Goal: Connect with others: Connect with others

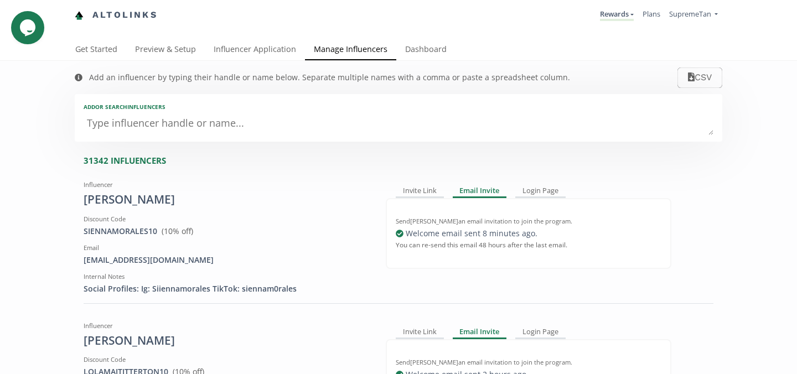
click at [426, 112] on div "Add or search INFLUENCERS" at bounding box center [399, 118] width 648 height 48
click at [320, 125] on textarea at bounding box center [399, 124] width 630 height 22
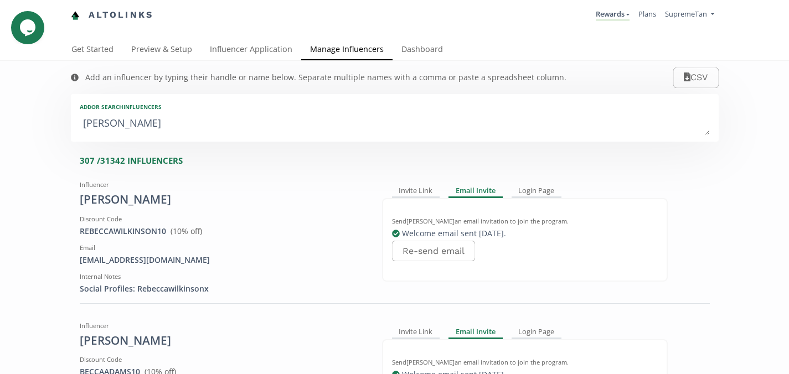
type textarea "[PERSON_NAME]"
type input "[PERSON_NAME]"
type textarea "[PERSON_NAME]"
type input "[PERSON_NAME]"
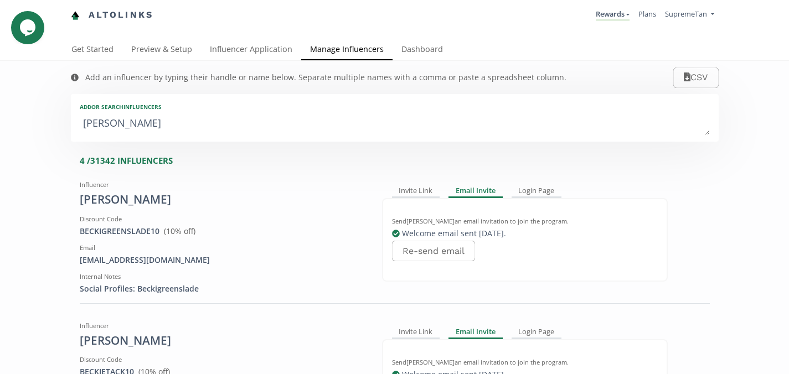
type input "[PERSON_NAME]"
type textarea "[PERSON_NAME] w"
type input "[PERSON_NAME] w"
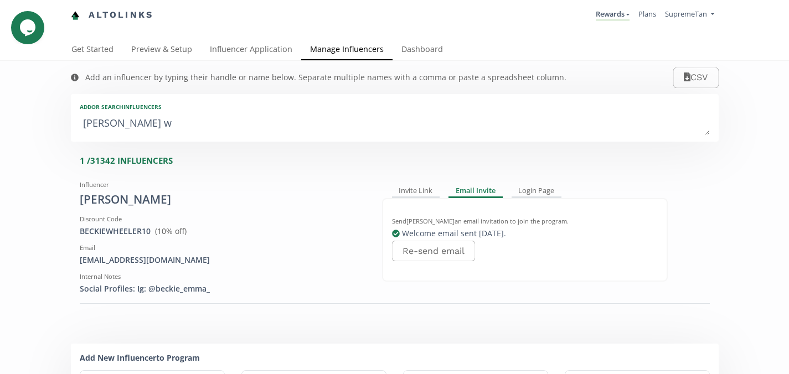
type textarea "[PERSON_NAME] wi"
type input "[PERSON_NAME] wi"
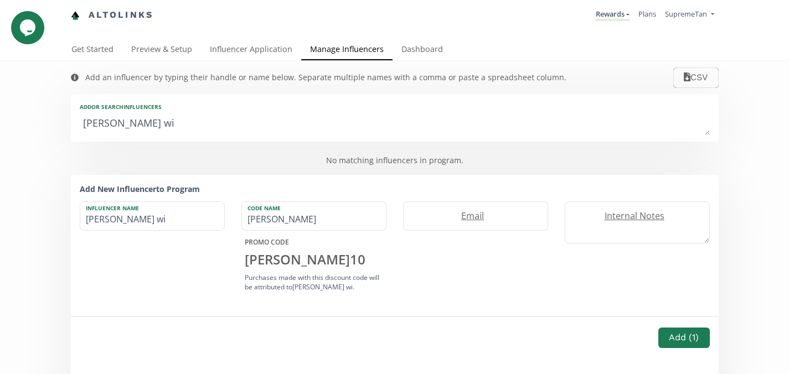
type textarea "[PERSON_NAME]"
type input "[PERSON_NAME]"
type textarea "[PERSON_NAME] wi"
type input "[PERSON_NAME] wi"
type textarea "[PERSON_NAME] w"
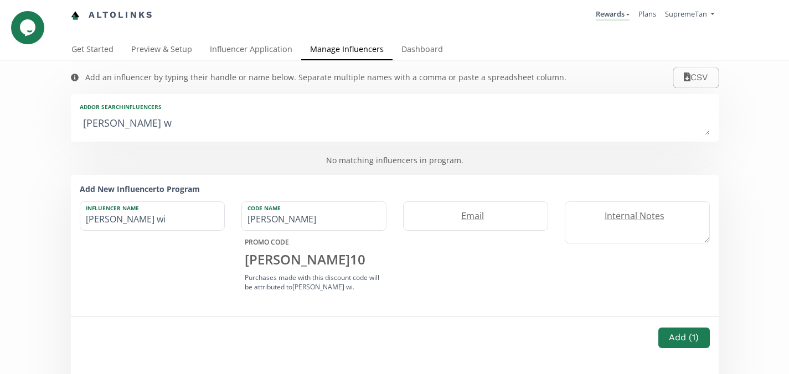
type input "[PERSON_NAME] w"
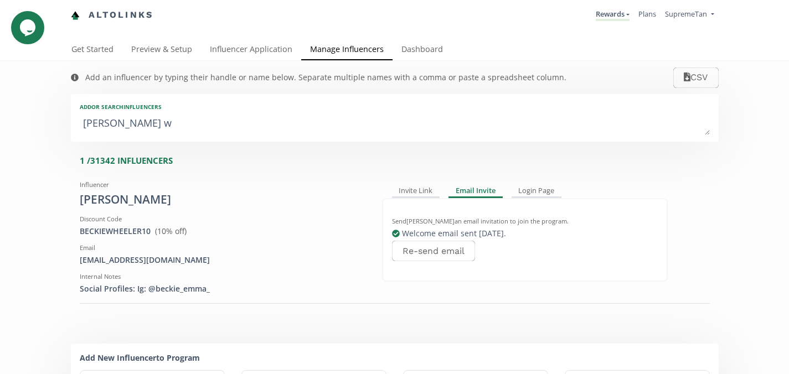
type textarea "[PERSON_NAME]"
type input "[PERSON_NAME]"
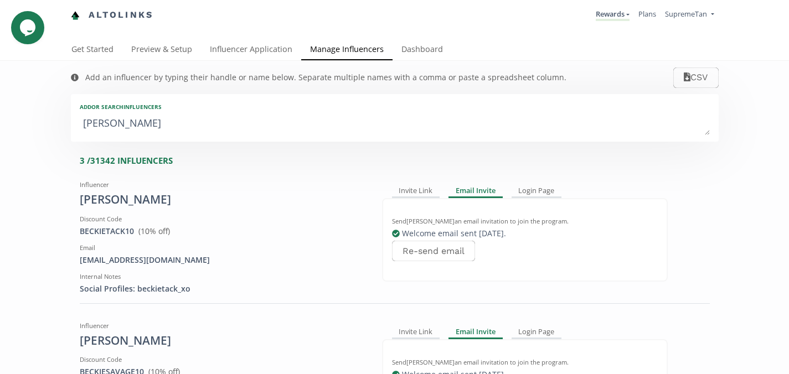
type textarea "beckiew"
type input "beckiew"
type input "BECKIEW"
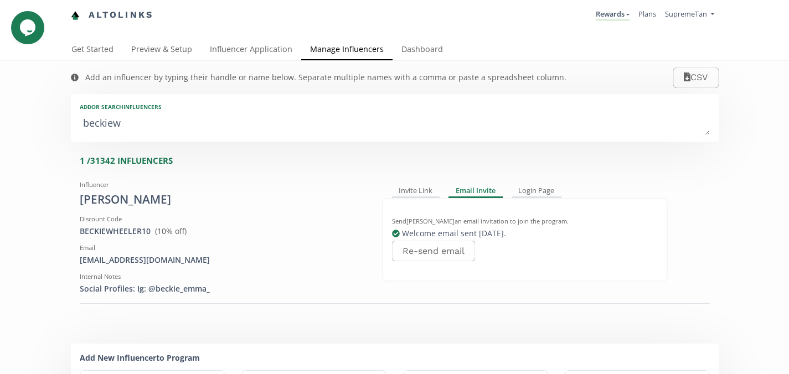
type textarea "[PERSON_NAME]"
type input "[PERSON_NAME]"
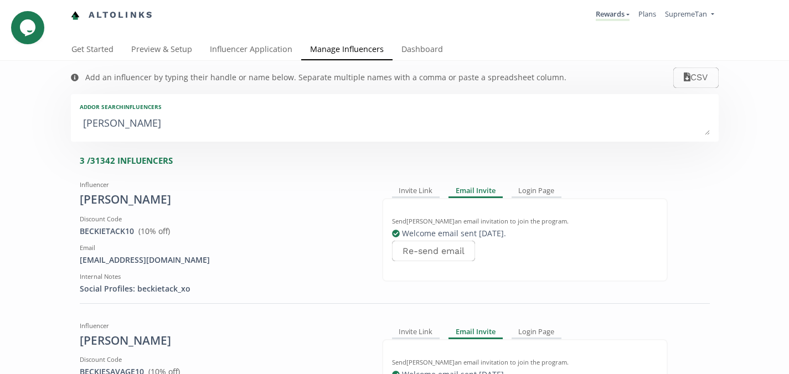
type textarea "[PERSON_NAME]"
type input "[PERSON_NAME]"
type textarea "b"
type textarea "reb"
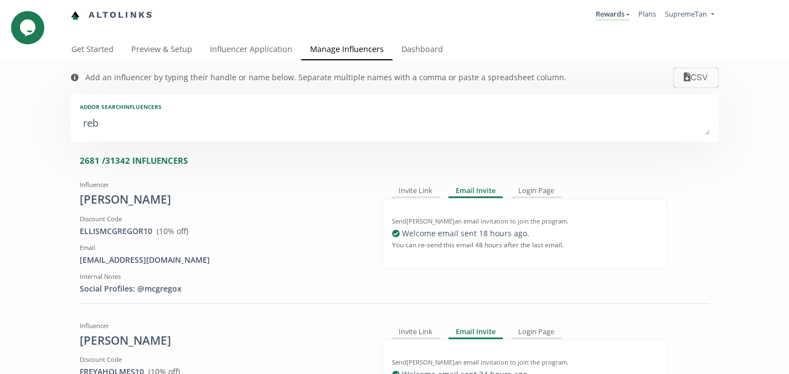
type input "reb"
type input "REB"
type textarea "rebe"
type input "rebe"
type input "REBE"
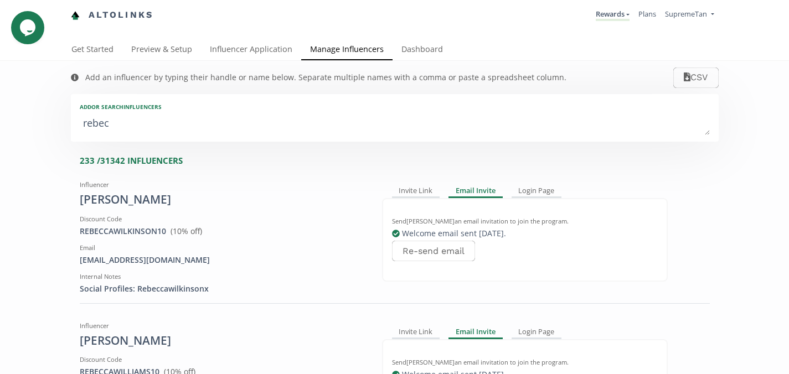
type textarea "rebecc"
type input "rebecc"
type input "REBECC"
type textarea "[PERSON_NAME]"
type input "[PERSON_NAME]"
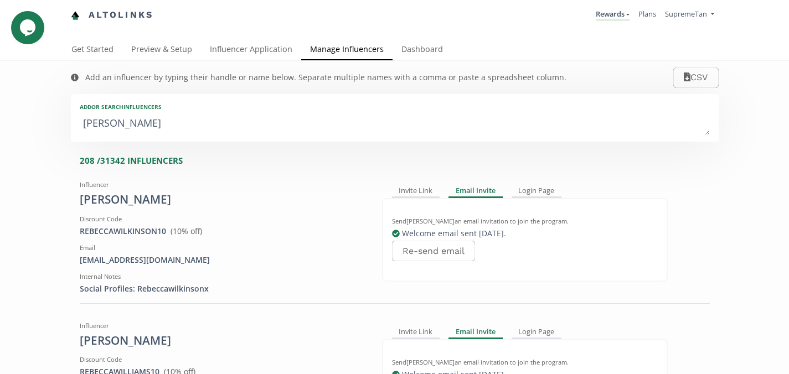
type input "[PERSON_NAME]"
type textarea "[PERSON_NAME]"
click at [425, 190] on div "Invite Link" at bounding box center [416, 191] width 48 height 13
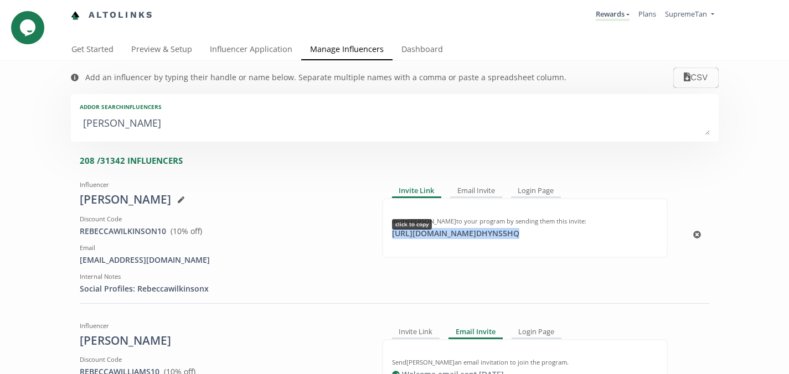
click at [442, 233] on div "[URL][DOMAIN_NAME] DHYNS5HQ click to copy" at bounding box center [455, 233] width 141 height 11
copy div "[URL][DOMAIN_NAME] DHYNS5HQ"
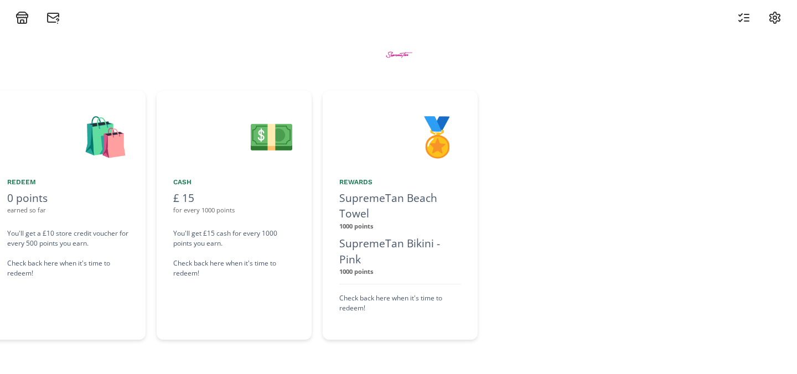
scroll to position [0, 1162]
